Goal: Answer question/provide support: Share knowledge or assist other users

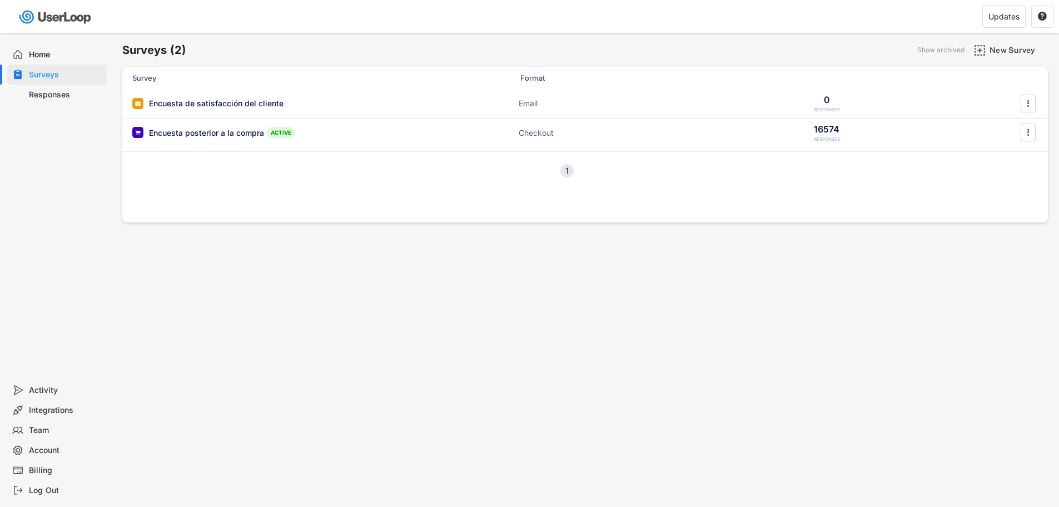
click at [57, 96] on div "Responses" at bounding box center [65, 95] width 73 height 11
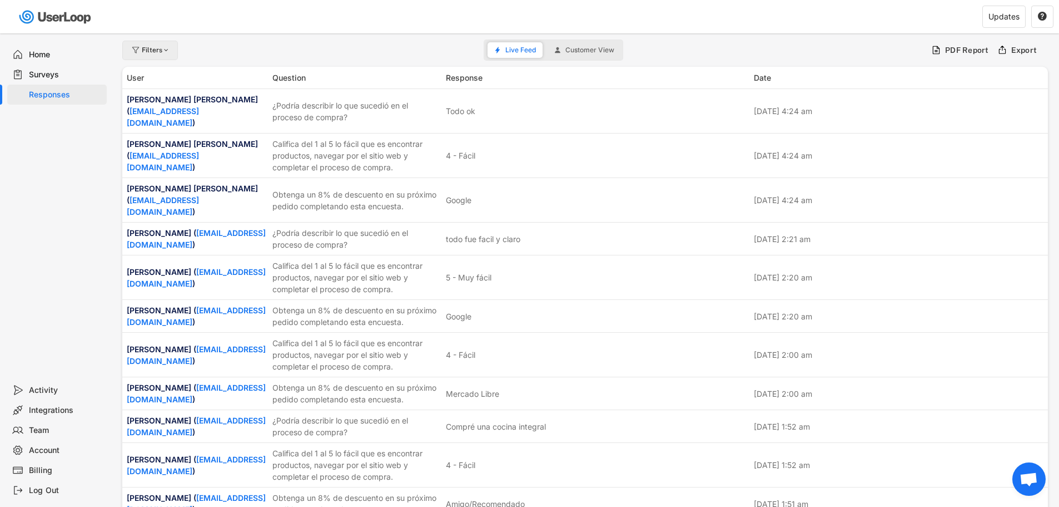
click at [157, 52] on div "Filters" at bounding box center [156, 50] width 29 height 7
select select
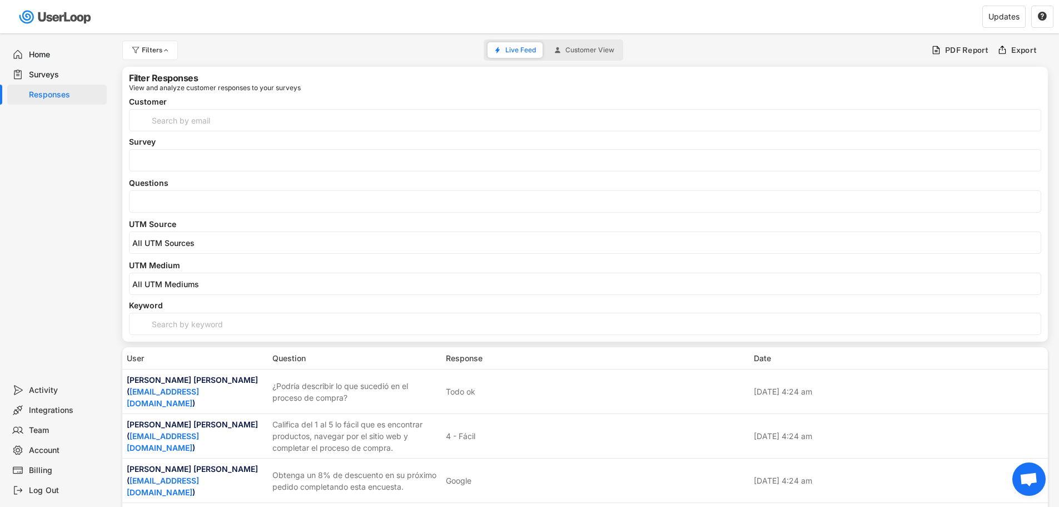
select select
click at [154, 205] on input "search" at bounding box center [588, 201] width 912 height 9
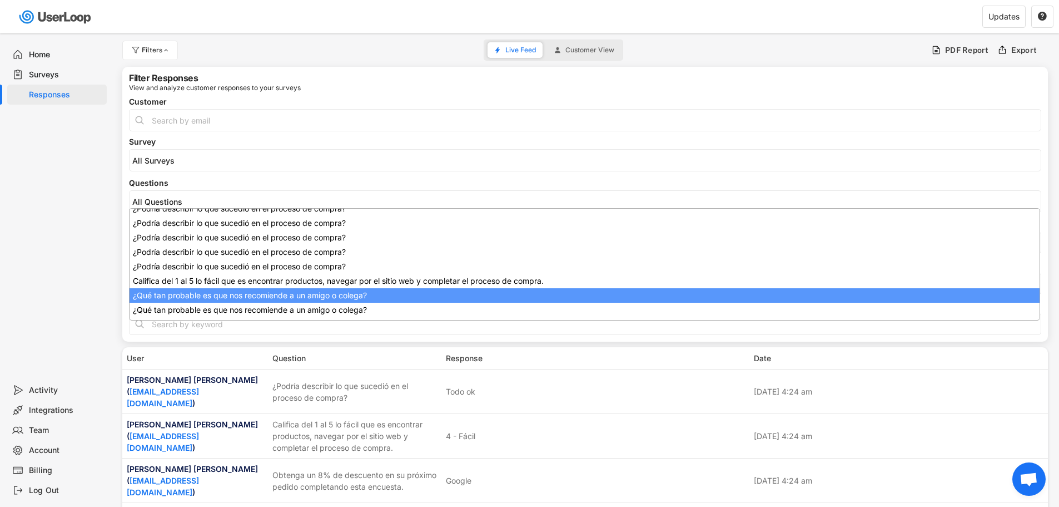
scroll to position [221, 0]
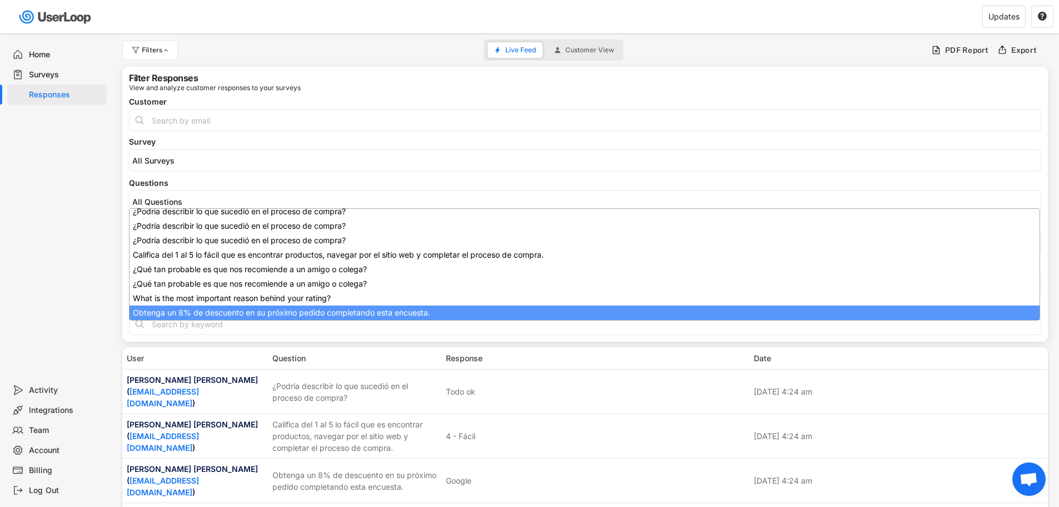
drag, startPoint x: 200, startPoint y: 306, endPoint x: 200, endPoint y: 299, distance: 7.2
select select "1348695171700984260__LOOKUP__1709664932775x193621645911248300"
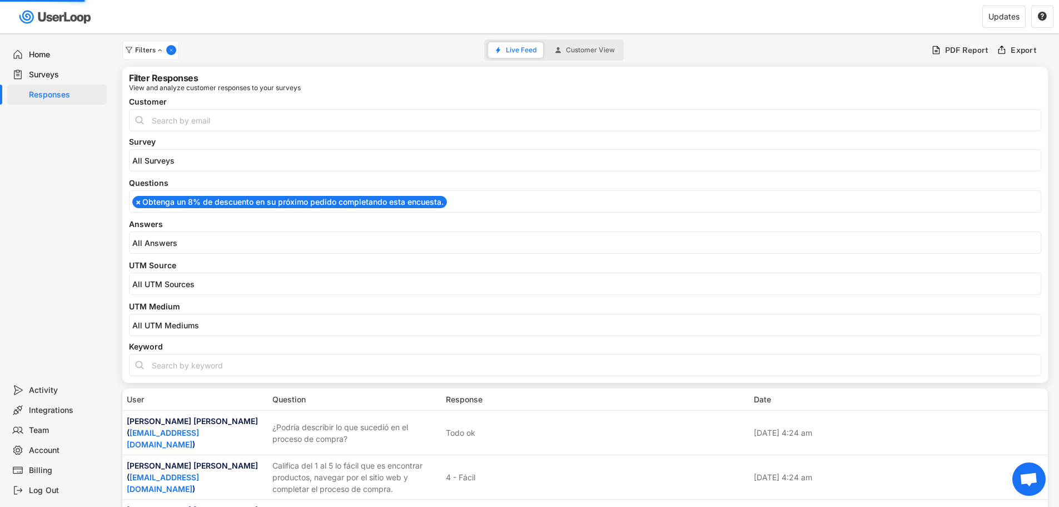
click at [169, 248] on span at bounding box center [586, 242] width 912 height 14
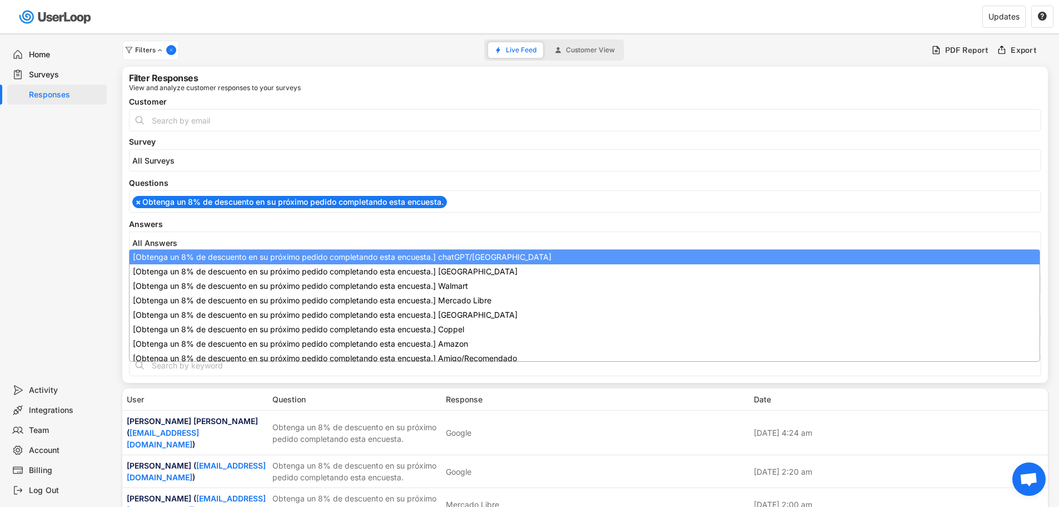
scroll to position [0, 0]
select select "1348695171700984260__LOOKUP__1747938366384x136765407090442240"
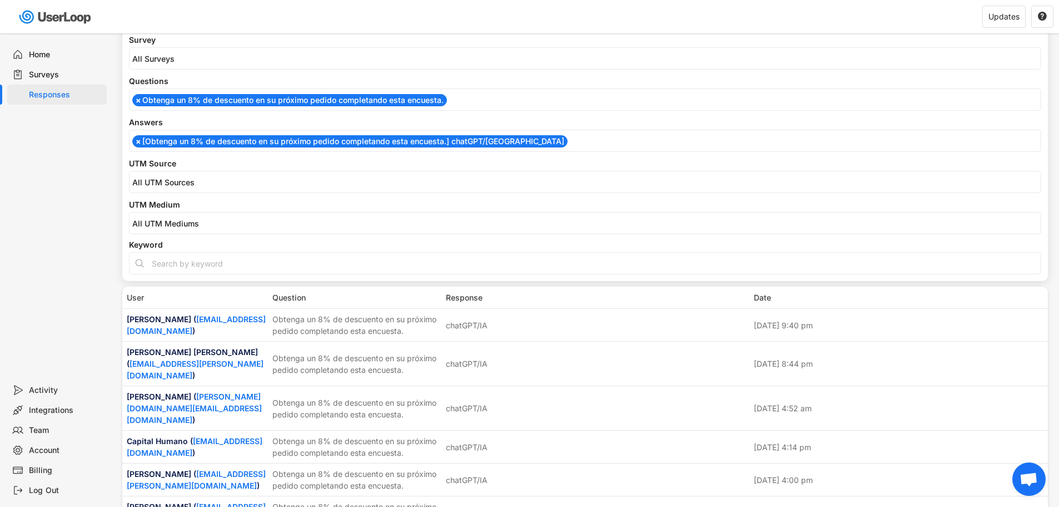
scroll to position [111, 0]
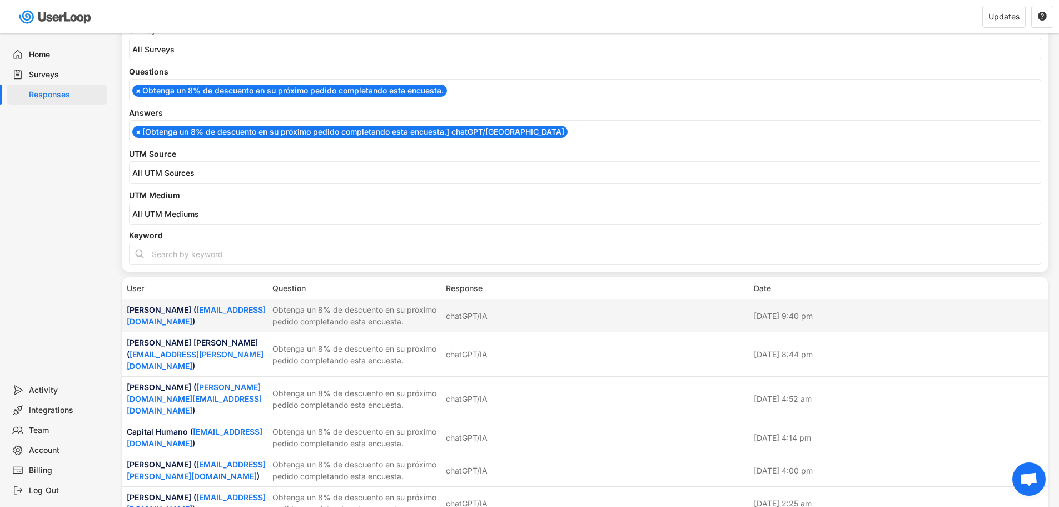
click at [205, 314] on div "[PERSON_NAME] ( [EMAIL_ADDRESS][DOMAIN_NAME] )" at bounding box center [196, 315] width 139 height 23
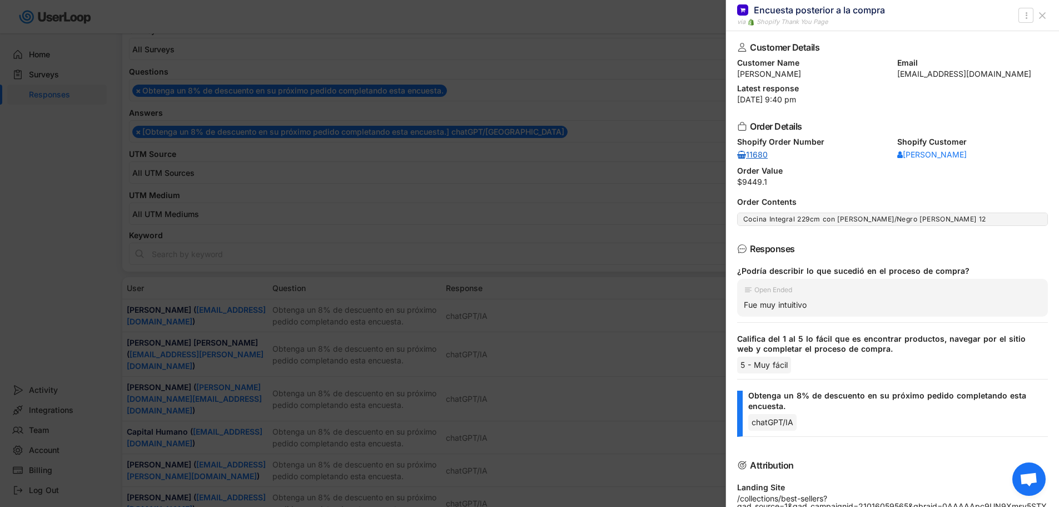
click at [746, 151] on div "Shopify Order Number 11680" at bounding box center [812, 149] width 151 height 22
click at [747, 152] on div "11680" at bounding box center [753, 155] width 33 height 8
click at [614, 274] on div at bounding box center [529, 253] width 1059 height 507
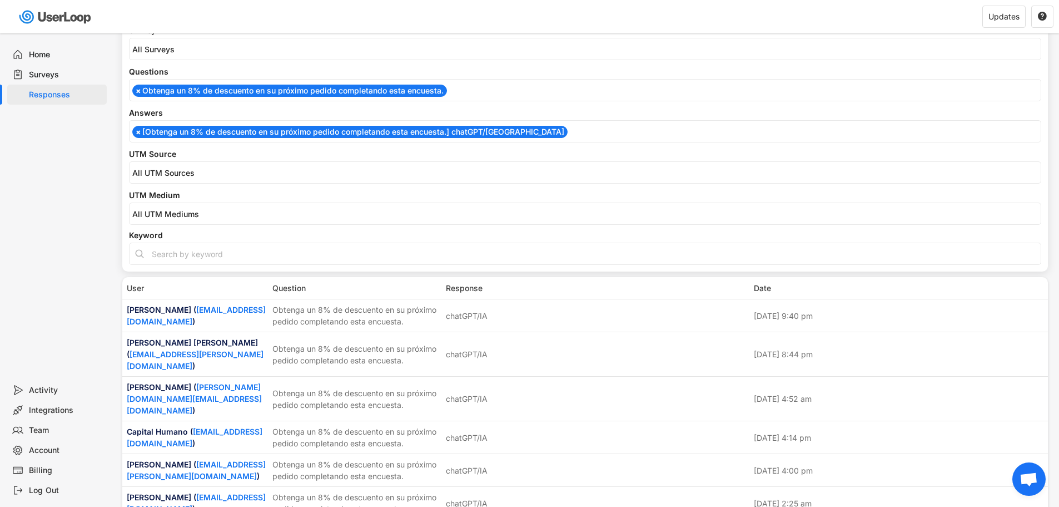
click at [683, 81] on div "How do you rate your overall experience with [PERSON_NAME]? ¿Qué hizo que su ex…" at bounding box center [585, 90] width 913 height 22
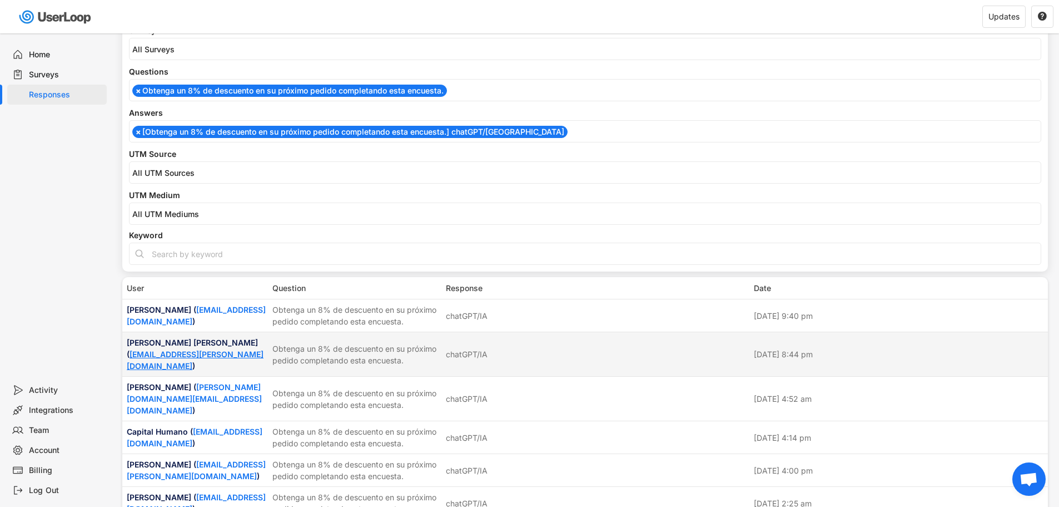
click at [200, 354] on link "[EMAIL_ADDRESS][PERSON_NAME][DOMAIN_NAME]" at bounding box center [195, 359] width 137 height 21
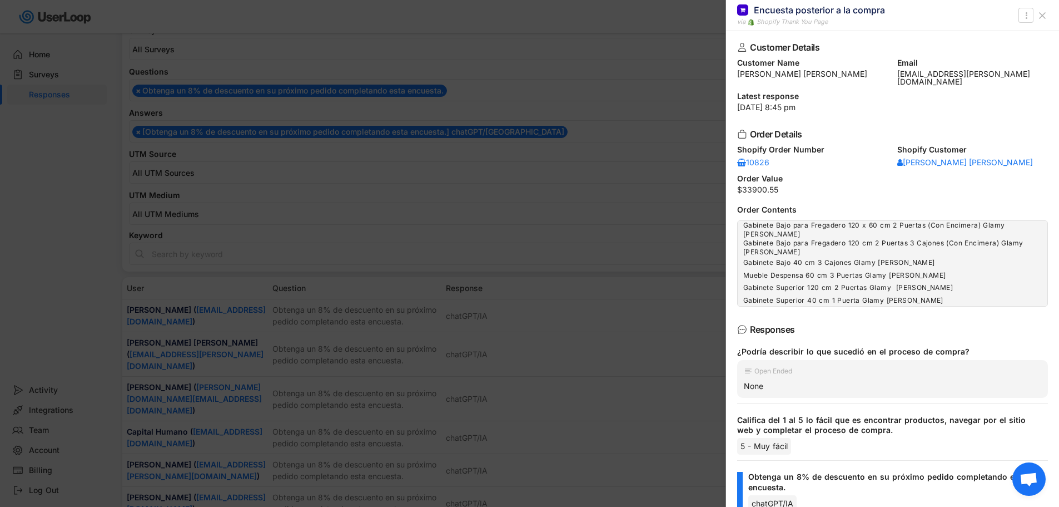
click at [400, 378] on div at bounding box center [529, 253] width 1059 height 507
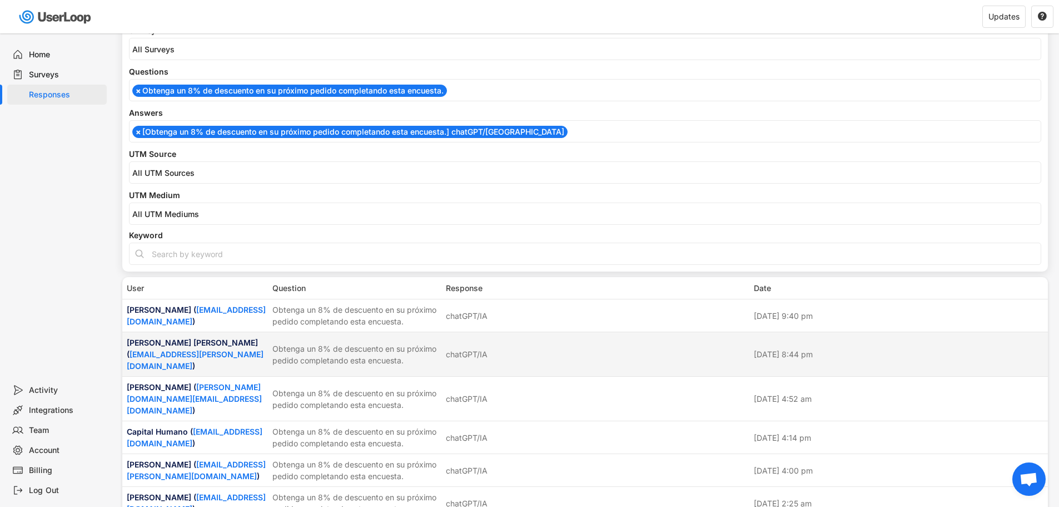
click at [314, 346] on div "Obtenga un 8% de descuento en su próximo pedido completando esta encuesta." at bounding box center [356, 354] width 167 height 23
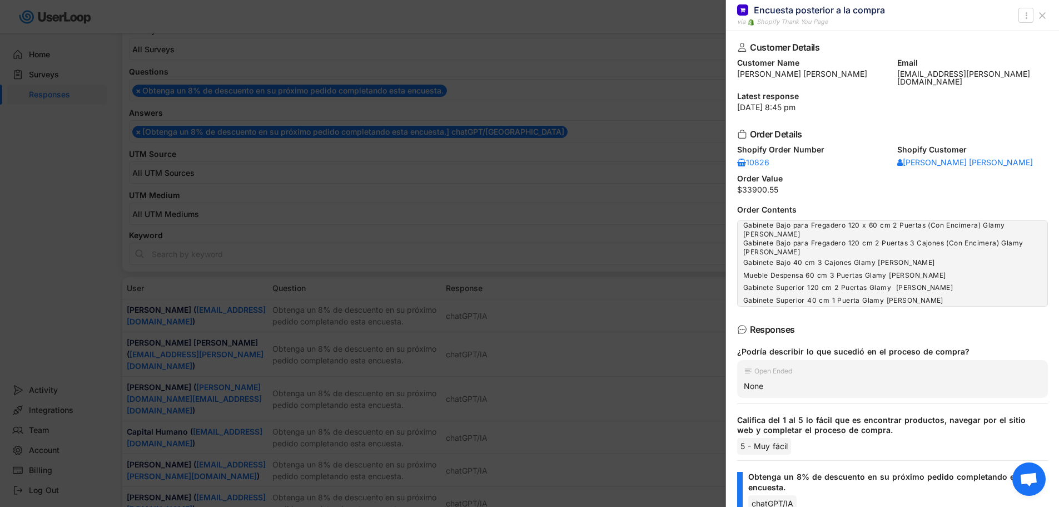
click at [1044, 16] on icon at bounding box center [1042, 15] width 11 height 11
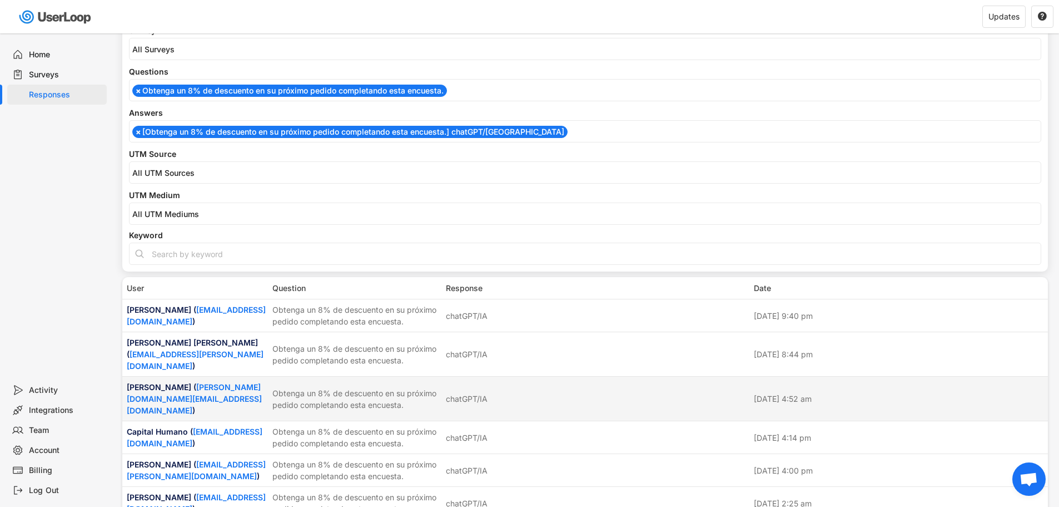
click at [146, 381] on div "[PERSON_NAME] ( [PERSON_NAME][DOMAIN_NAME][EMAIL_ADDRESS][DOMAIN_NAME] )" at bounding box center [196, 398] width 139 height 35
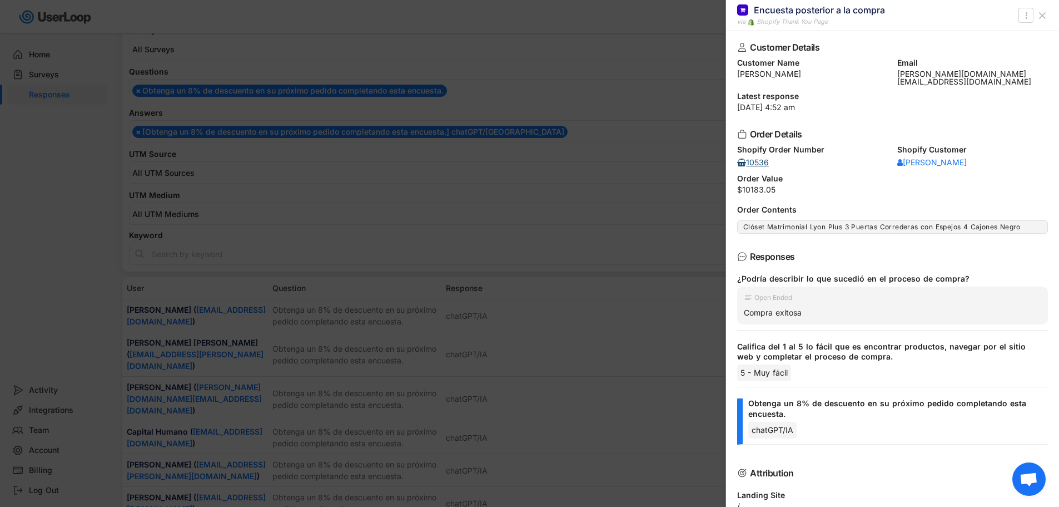
click at [761, 159] on link "10536" at bounding box center [753, 162] width 33 height 11
drag, startPoint x: 635, startPoint y: 125, endPoint x: 631, endPoint y: 117, distance: 8.5
click at [635, 122] on div at bounding box center [529, 253] width 1059 height 507
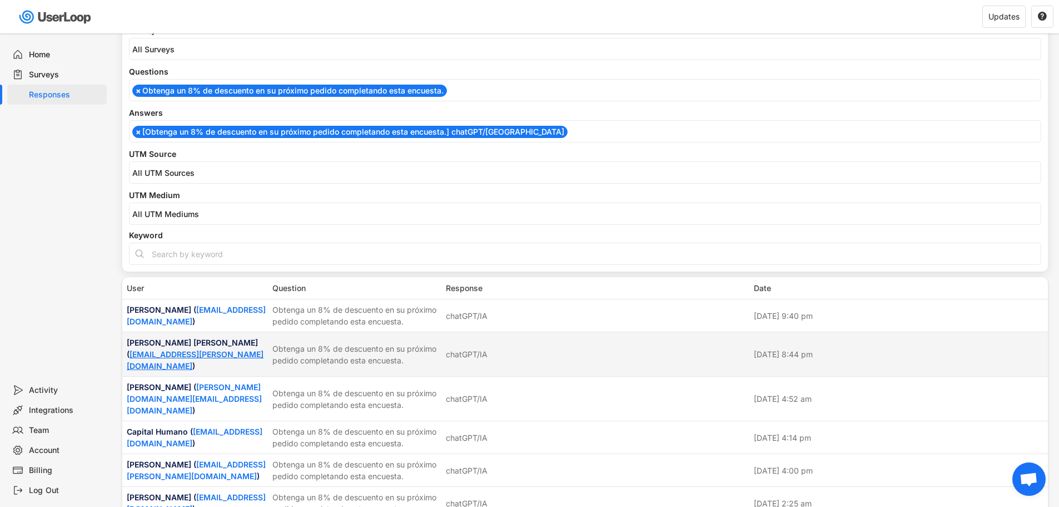
click at [188, 349] on link "[EMAIL_ADDRESS][PERSON_NAME][DOMAIN_NAME]" at bounding box center [195, 359] width 137 height 21
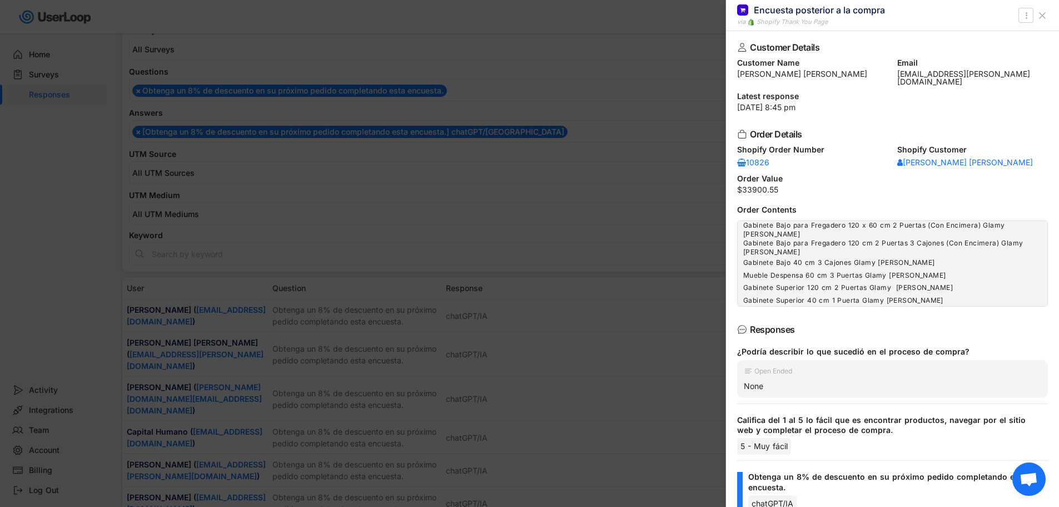
click at [382, 363] on div at bounding box center [529, 253] width 1059 height 507
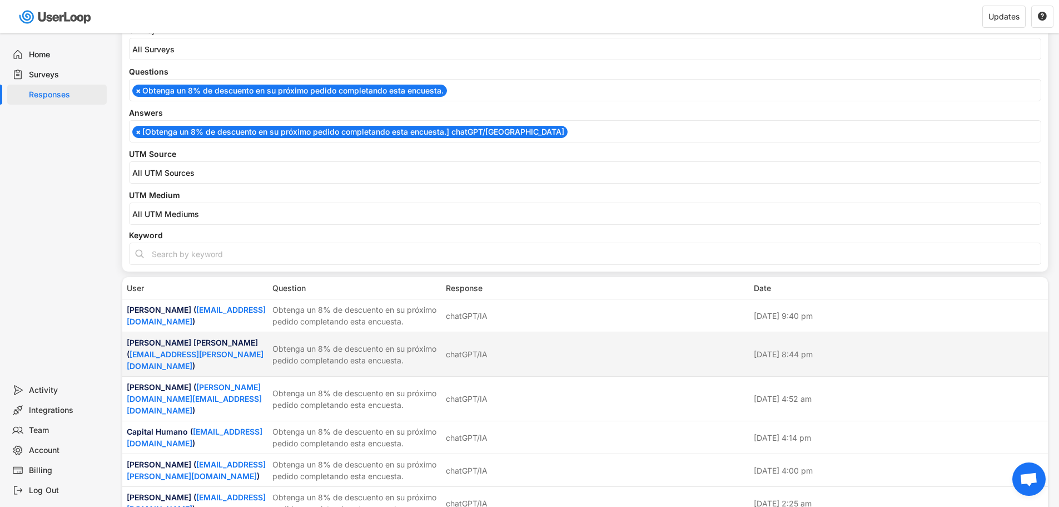
click at [684, 348] on div "chatGPT/IA" at bounding box center [596, 354] width 301 height 12
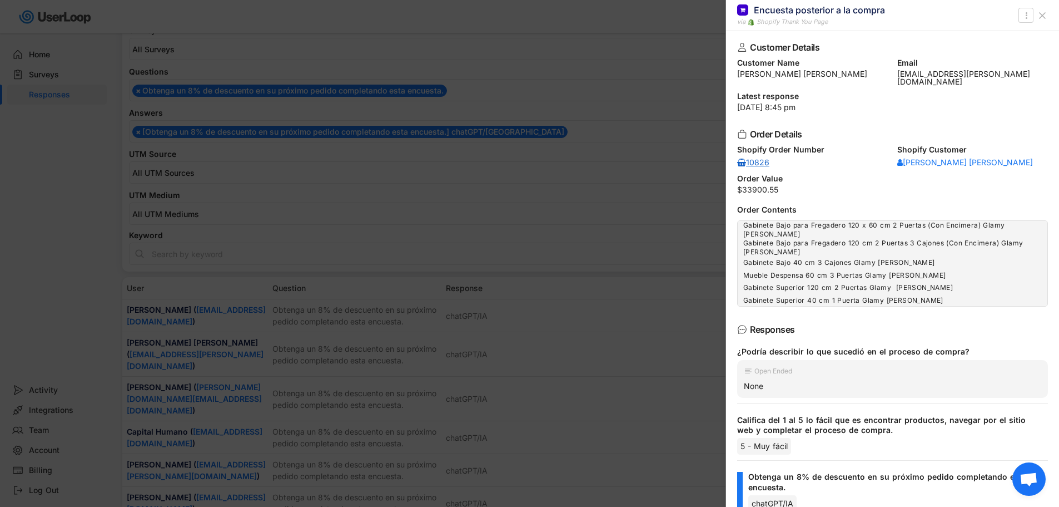
click at [768, 158] on div "10826" at bounding box center [753, 162] width 33 height 8
click at [524, 178] on div at bounding box center [529, 253] width 1059 height 507
